Goal: Transaction & Acquisition: Purchase product/service

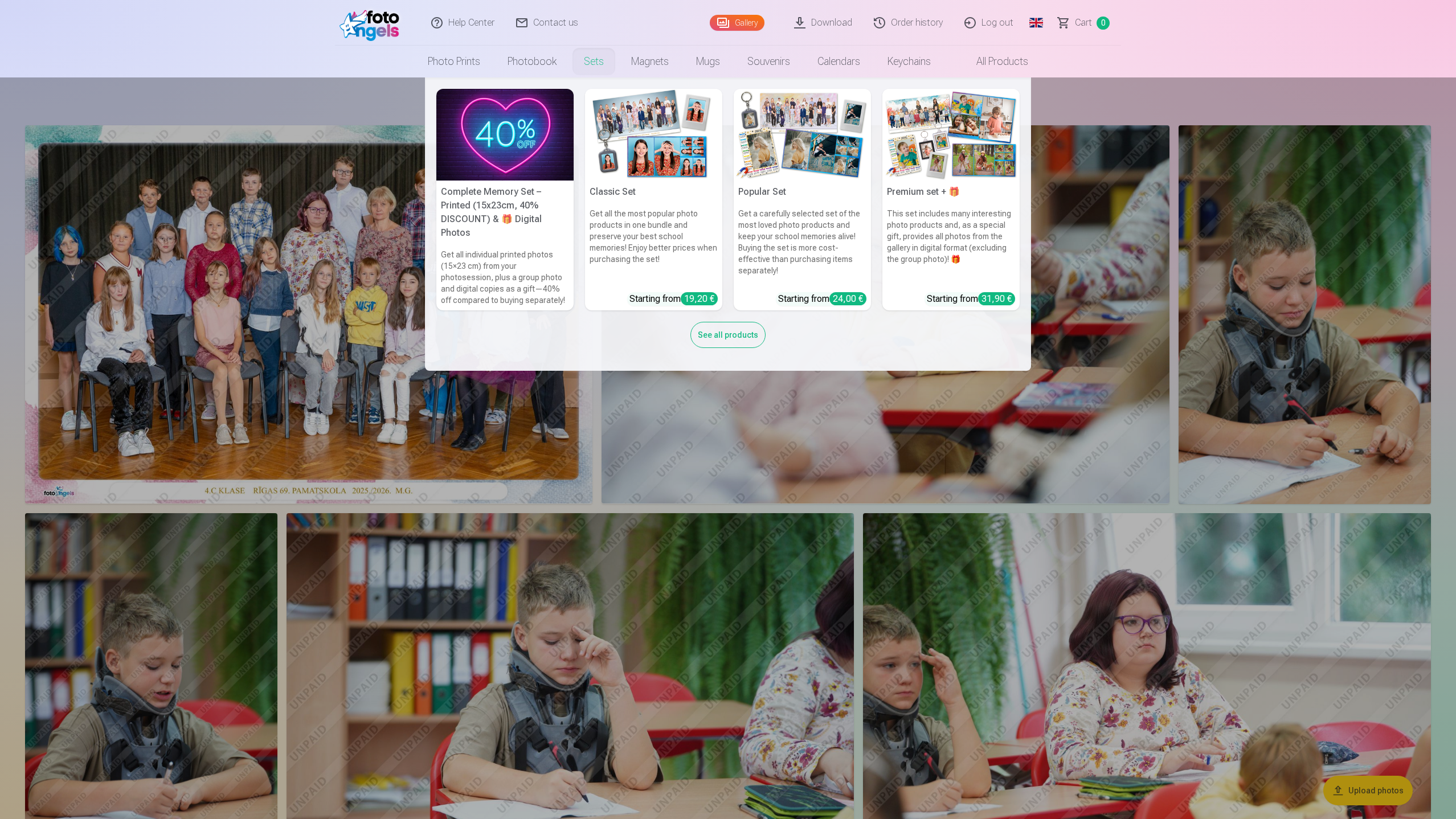
click at [598, 67] on link "Sets" at bounding box center [594, 61] width 47 height 32
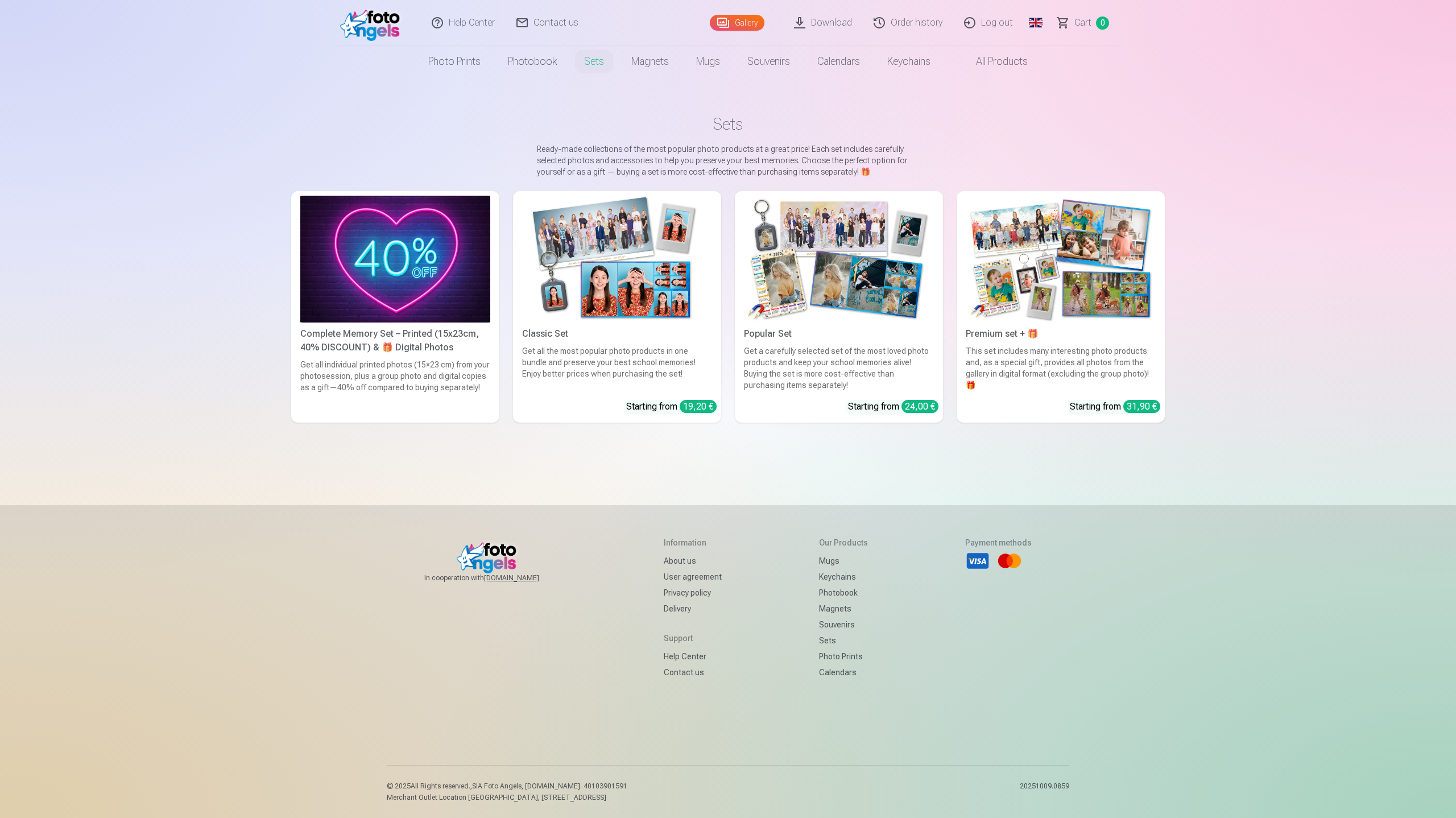
click at [1034, 25] on link "Global" at bounding box center [1036, 23] width 23 height 45
click at [963, 57] on link "Latvian (lv)" at bounding box center [976, 52] width 133 height 23
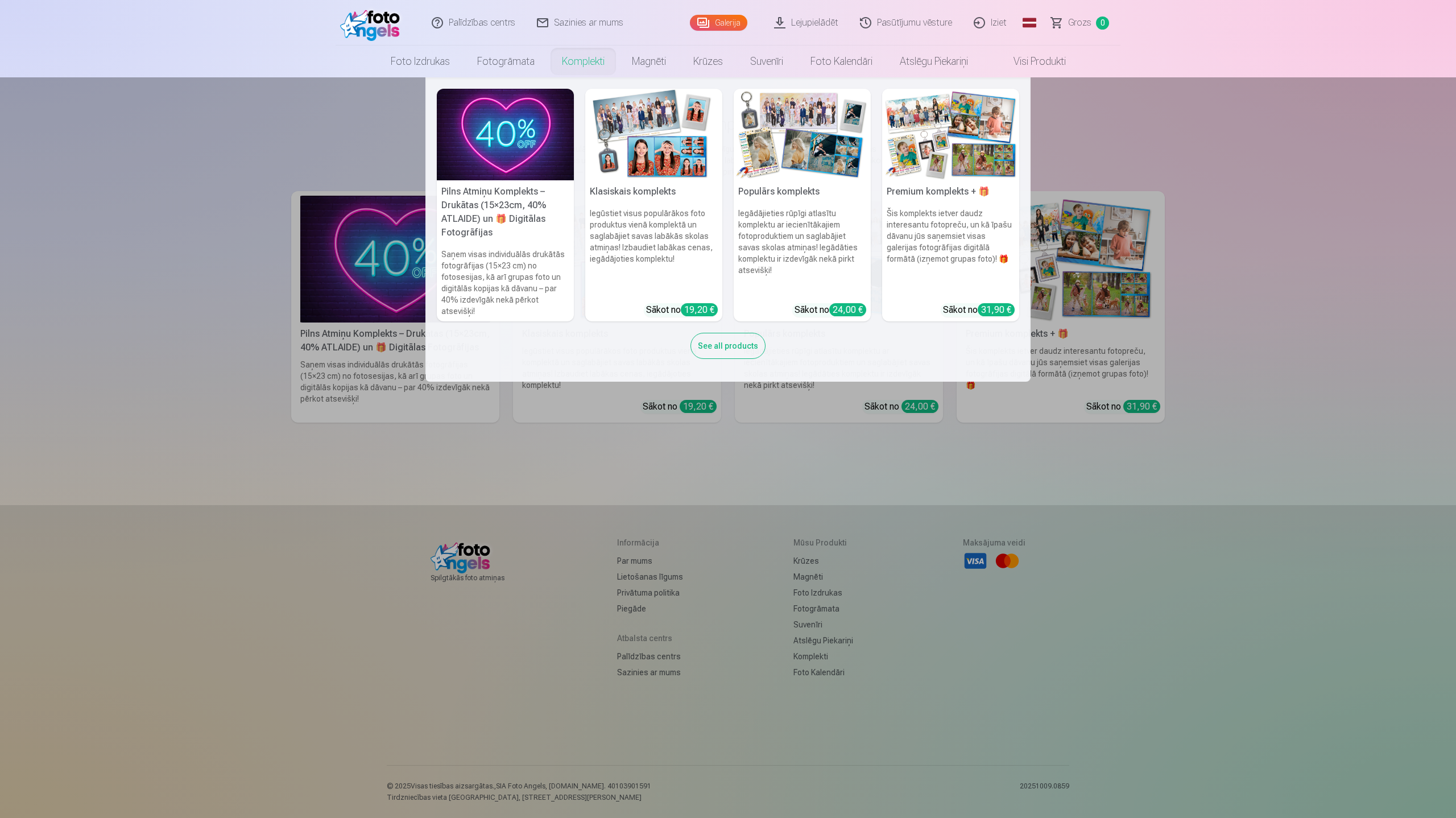
click at [974, 160] on img at bounding box center [951, 135] width 137 height 92
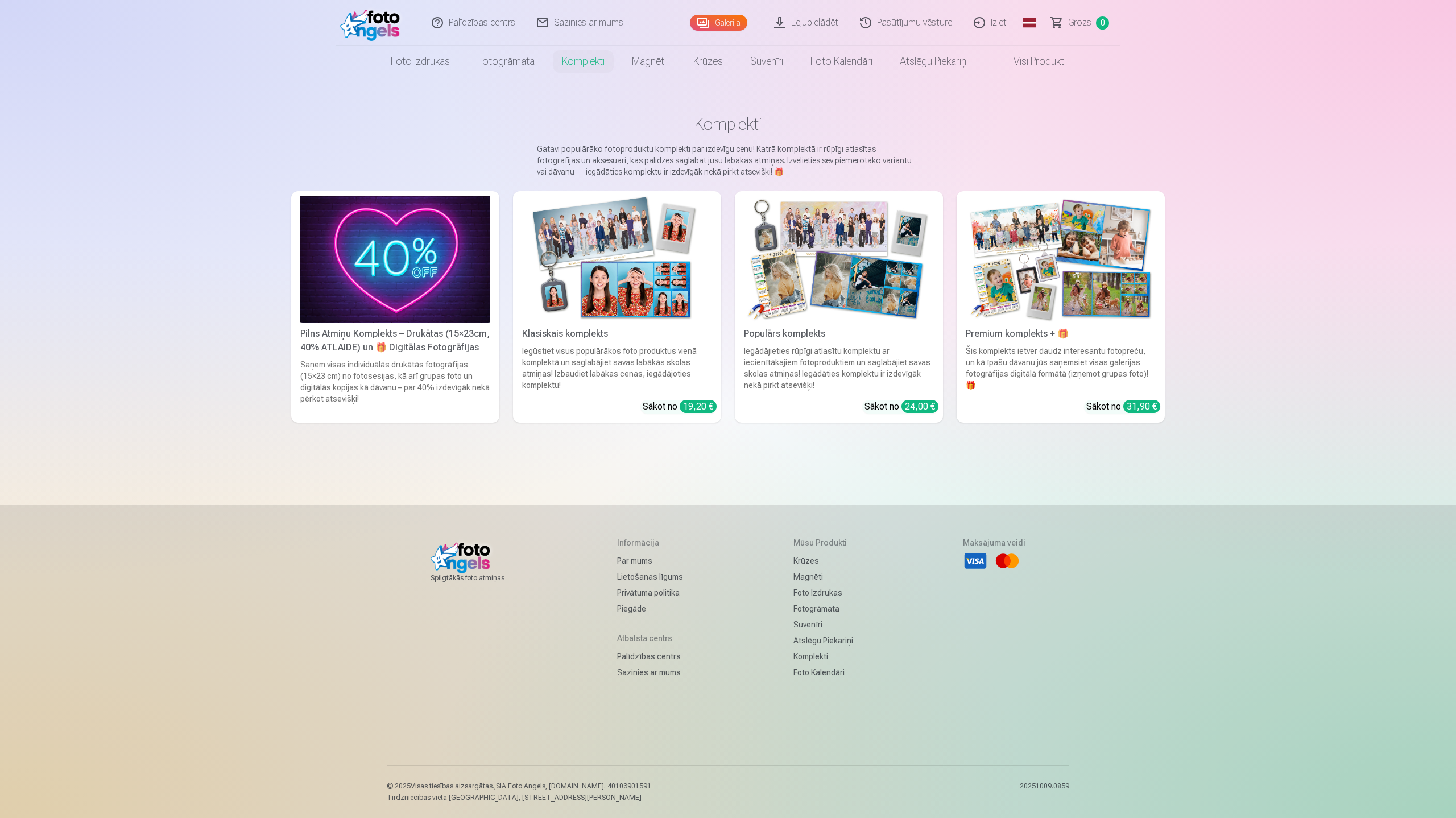
click at [865, 265] on img at bounding box center [839, 259] width 190 height 127
click at [646, 258] on img at bounding box center [617, 259] width 190 height 127
click at [1047, 62] on link "Visi produkti" at bounding box center [1031, 61] width 98 height 32
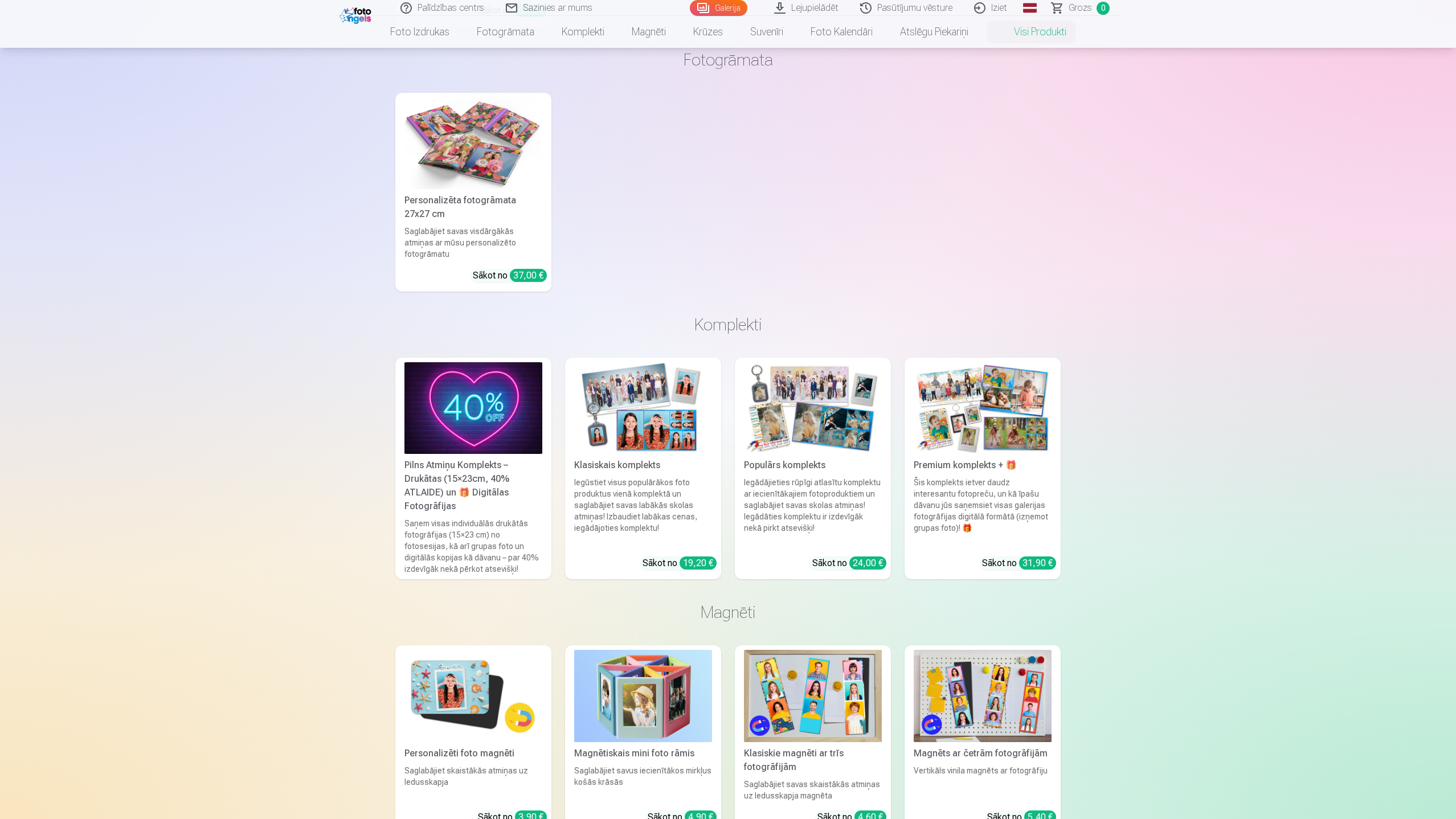
scroll to position [835, 0]
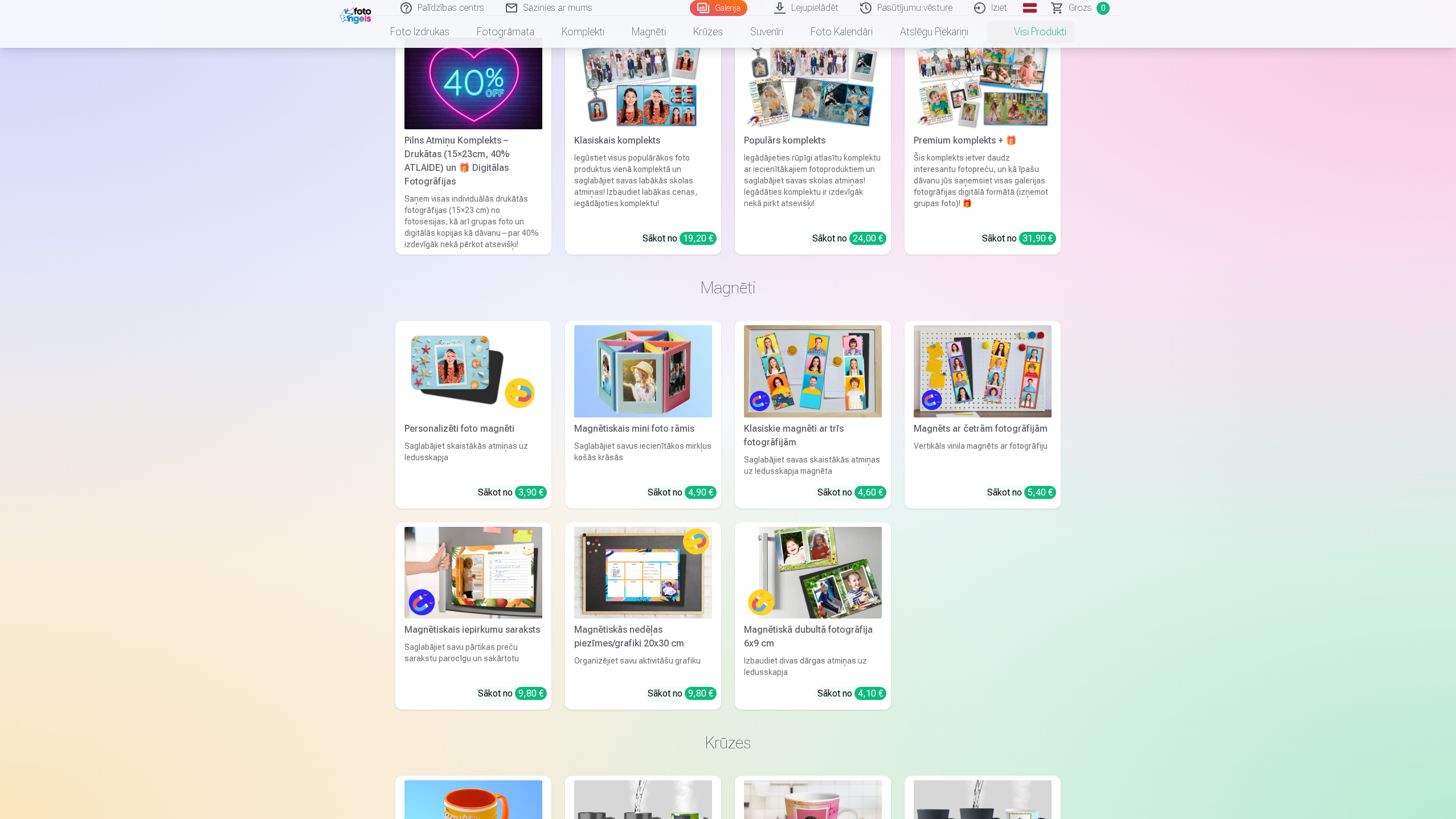
click at [474, 351] on img at bounding box center [473, 371] width 138 height 92
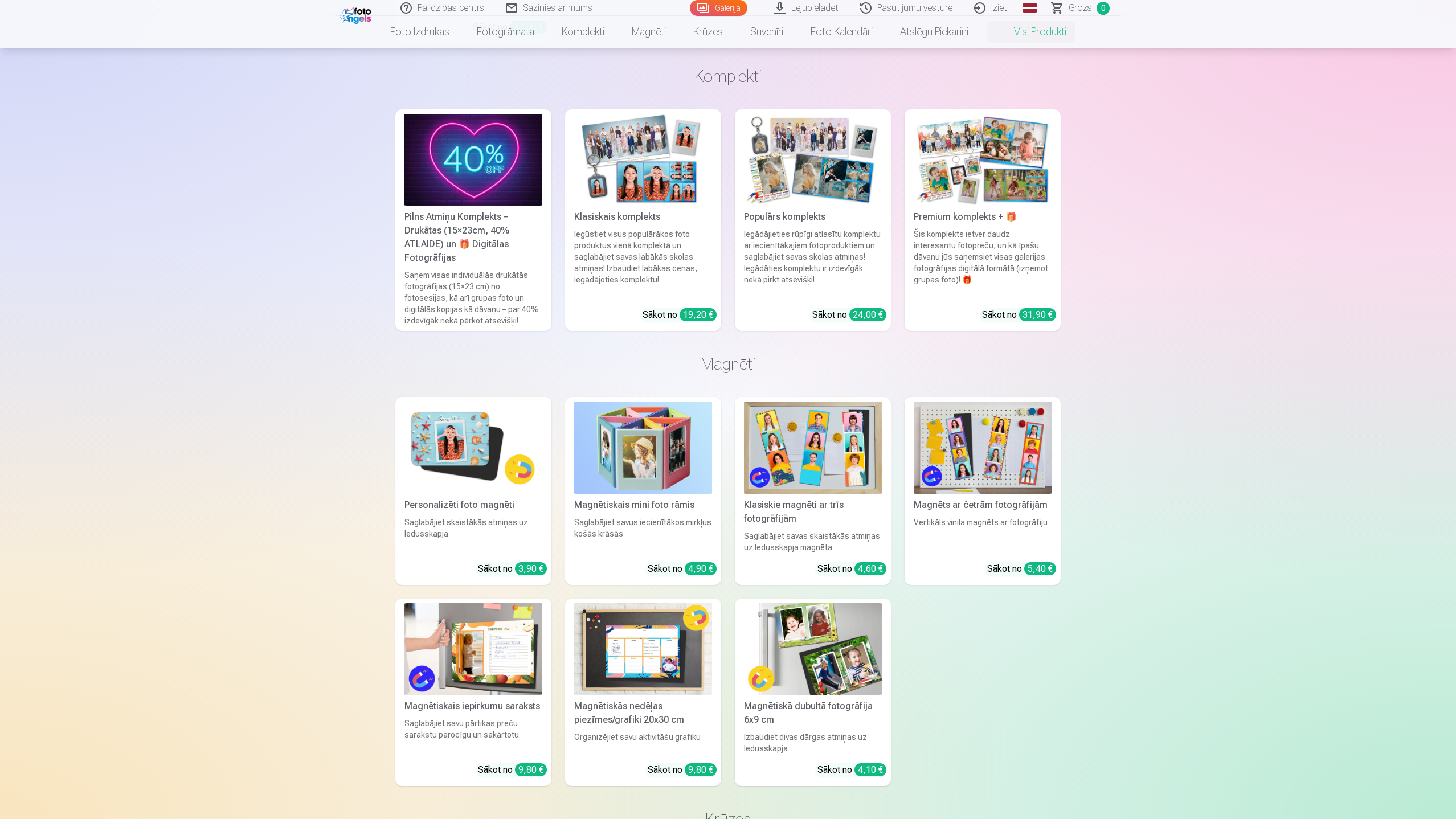
scroll to position [759, 0]
click at [461, 516] on div "Saglabājiet skaistākās atmiņas uz ledusskapja" at bounding box center [473, 534] width 147 height 36
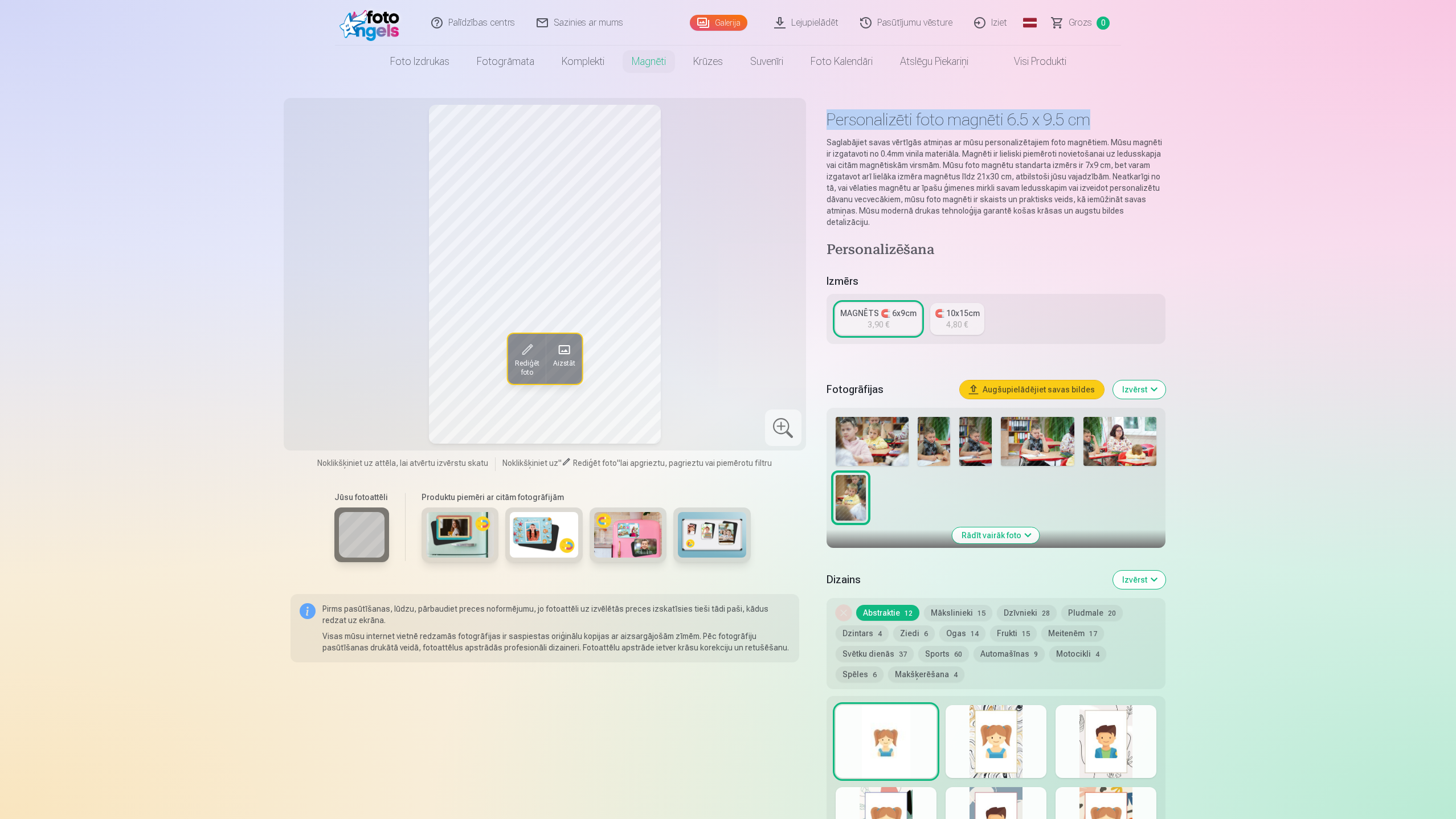
drag, startPoint x: 1101, startPoint y: 109, endPoint x: 820, endPoint y: 128, distance: 281.6
click at [820, 128] on div "Rediģēt foto Aizstāt Noklikšķiniet uz attēla, lai atvērtu izvērstu skatu Noklik…" at bounding box center [728, 526] width 875 height 841
copy h1 "Personalizēti foto magnēti 6.5 x 9.5 cm"
